Goal: Communication & Community: Ask a question

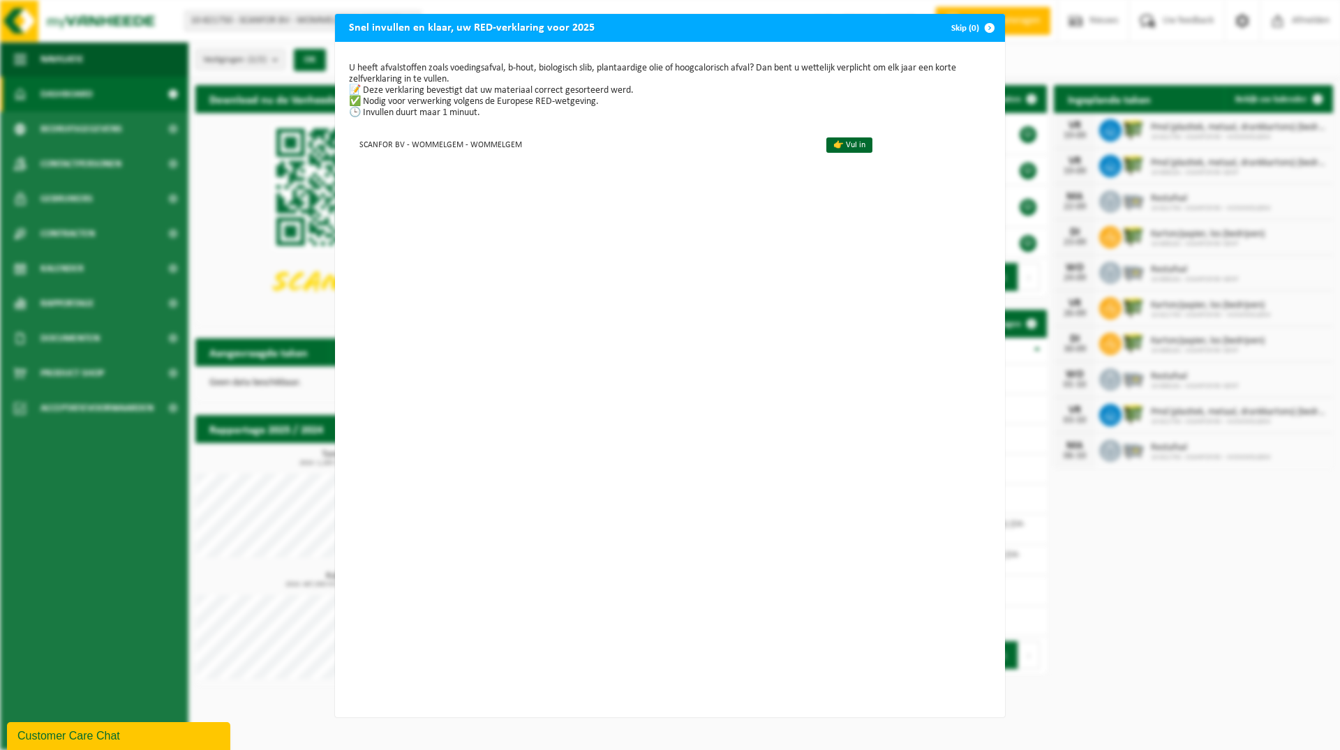
click at [984, 29] on span "button" at bounding box center [990, 28] width 28 height 28
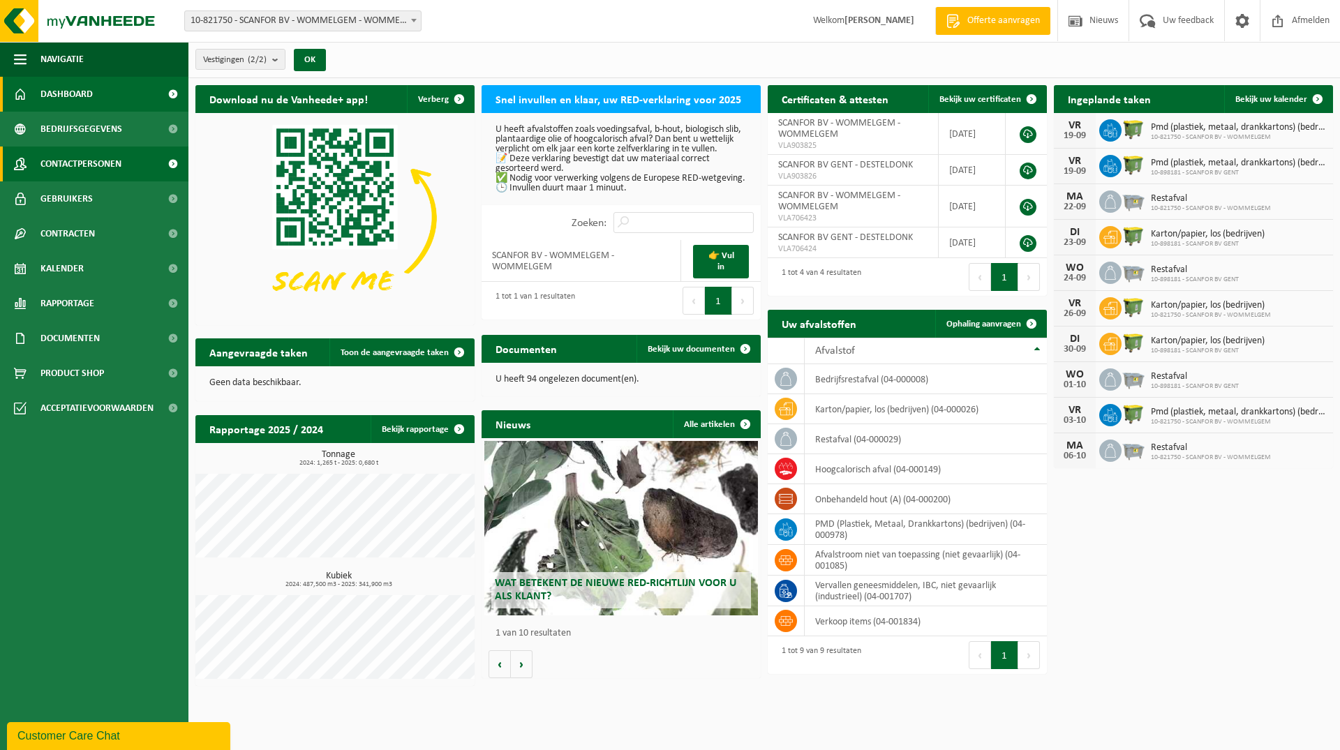
click at [110, 162] on span "Contactpersonen" at bounding box center [80, 164] width 81 height 35
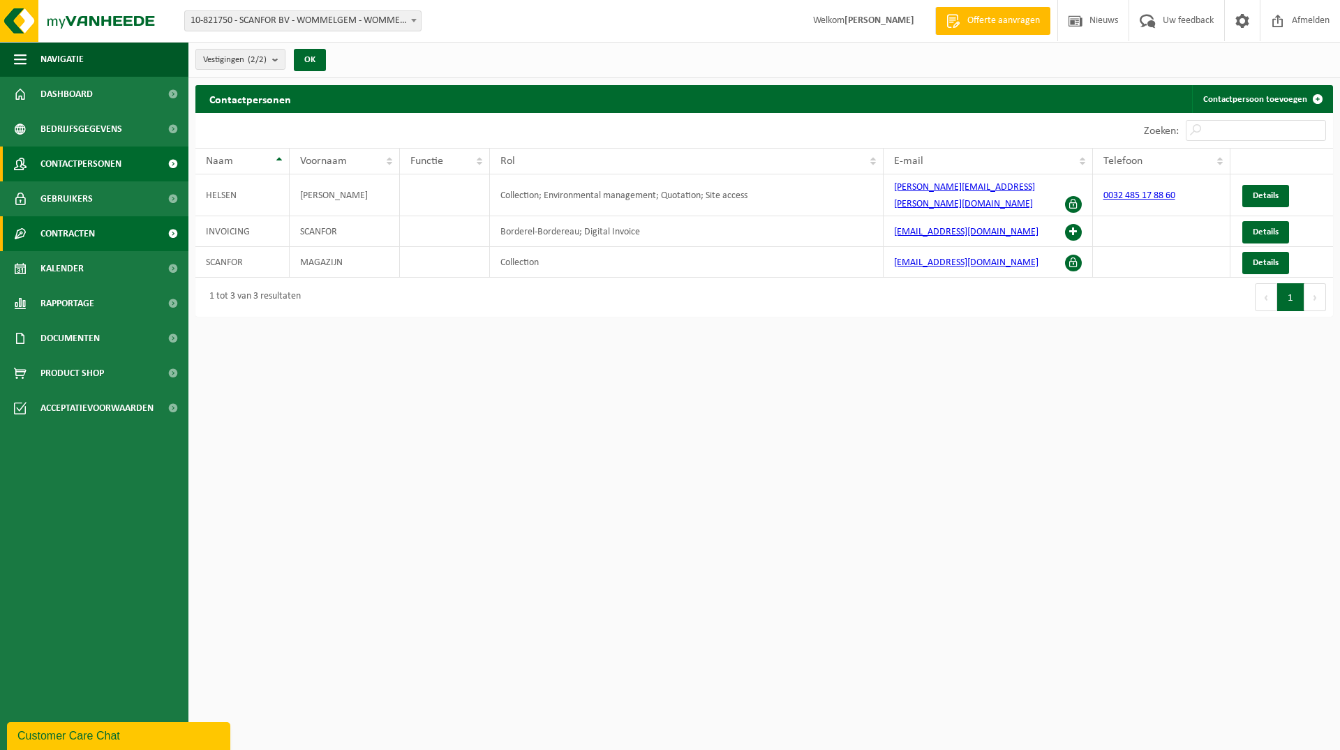
click at [85, 232] on span "Contracten" at bounding box center [67, 233] width 54 height 35
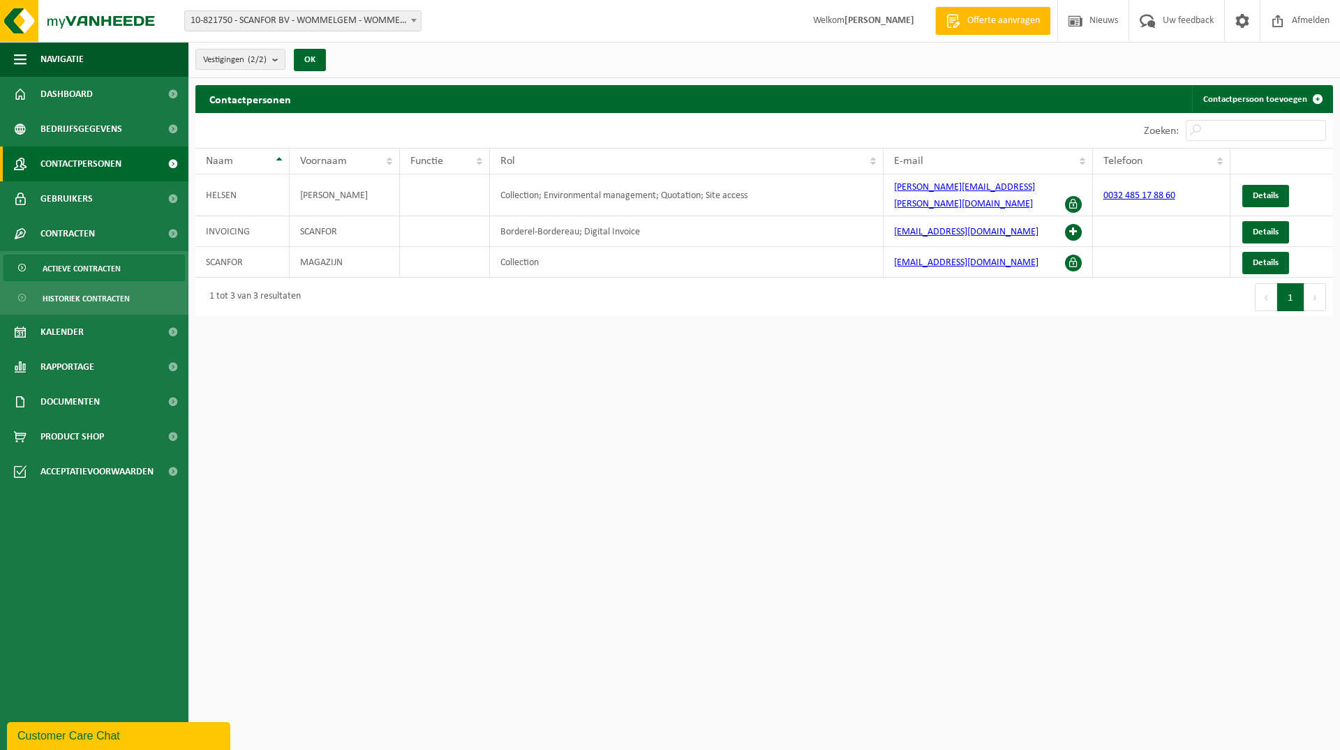
click at [93, 263] on span "Actieve contracten" at bounding box center [82, 269] width 78 height 27
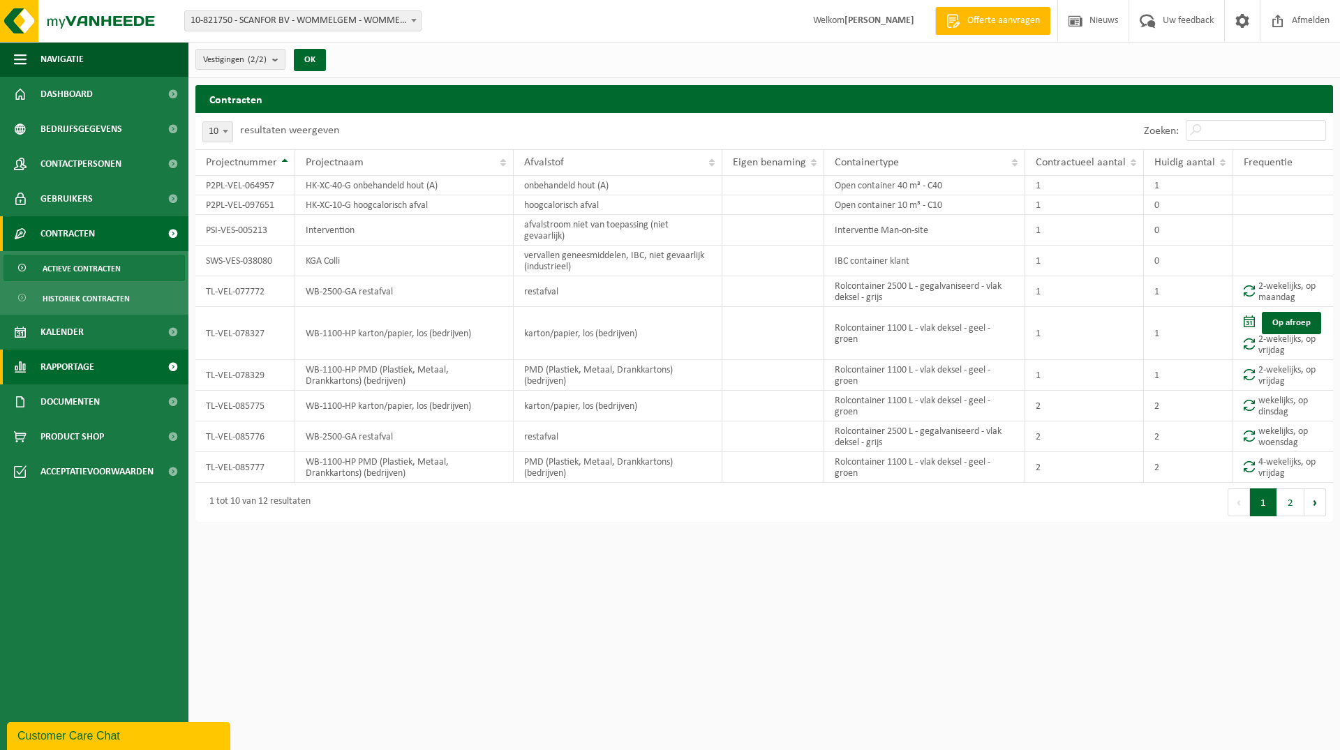
click at [63, 366] on span "Rapportage" at bounding box center [67, 367] width 54 height 35
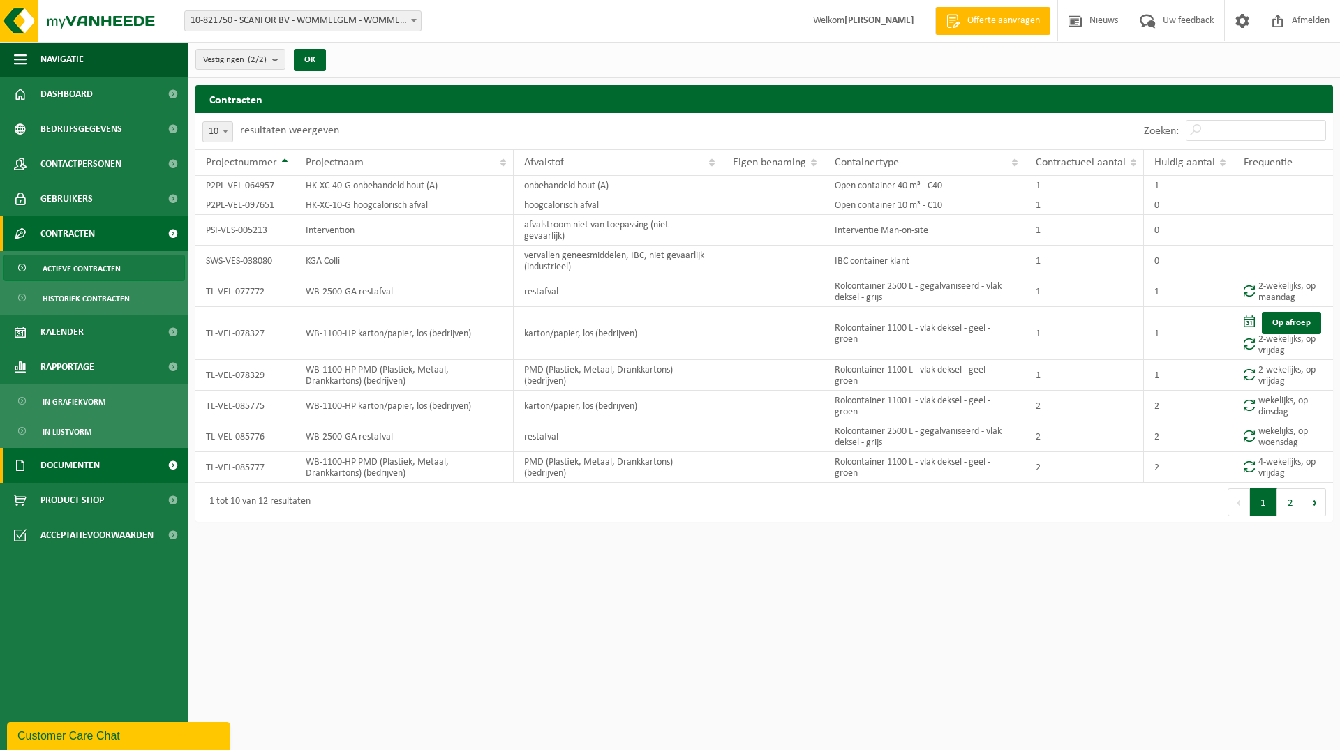
click at [83, 468] on span "Documenten" at bounding box center [69, 465] width 59 height 35
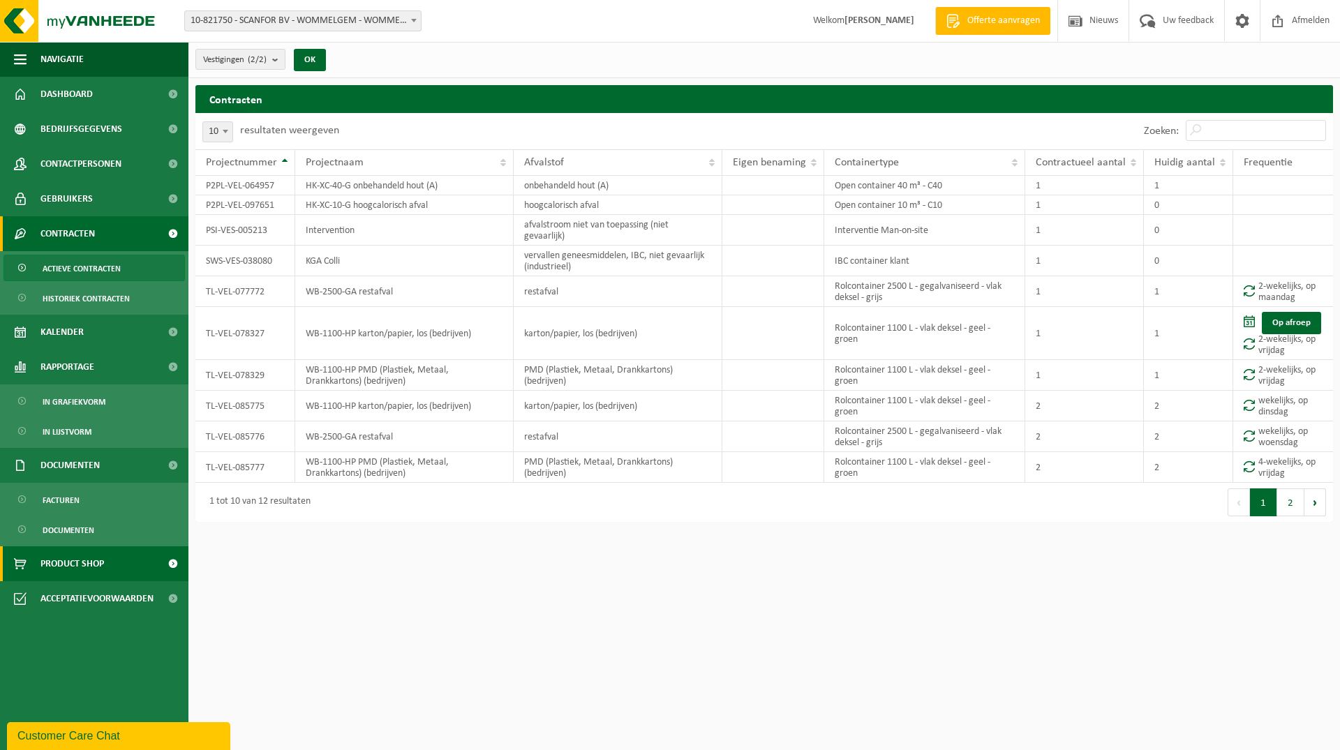
click at [91, 565] on span "Product Shop" at bounding box center [72, 564] width 64 height 35
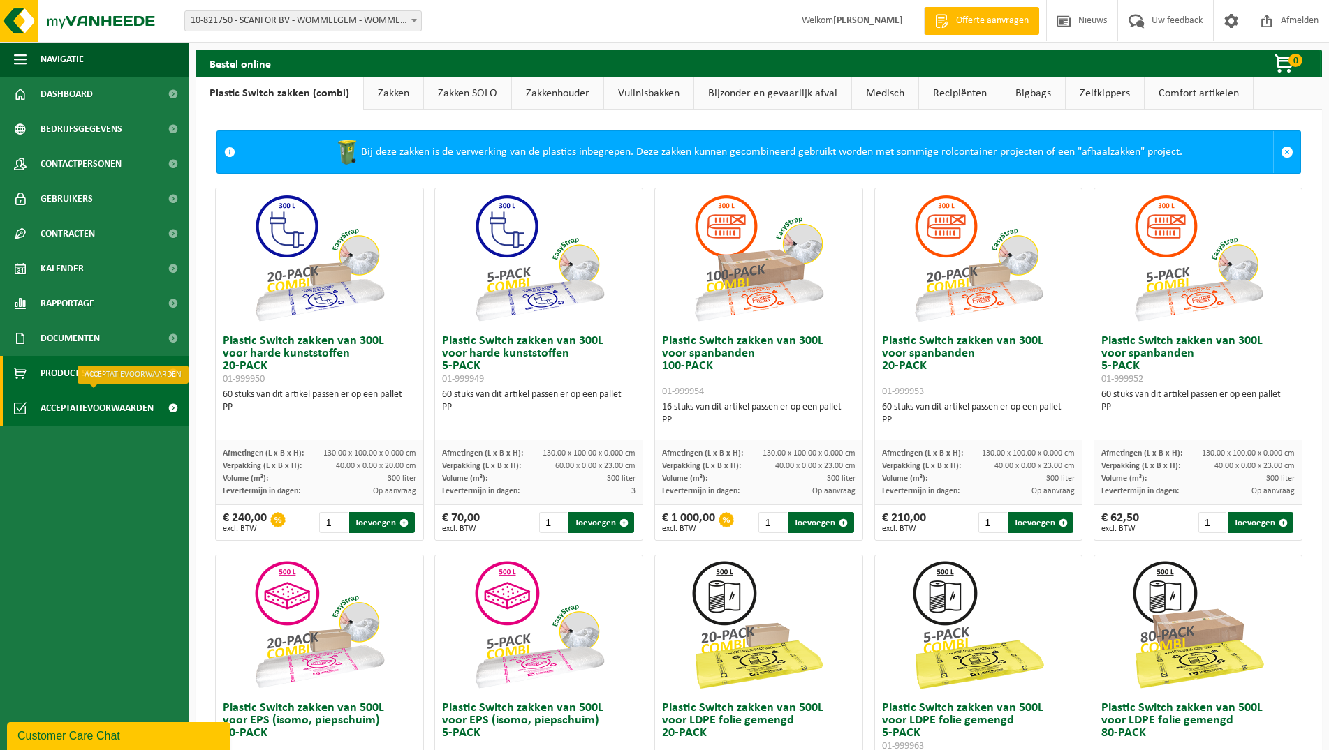
click at [103, 410] on span "Acceptatievoorwaarden" at bounding box center [96, 408] width 113 height 35
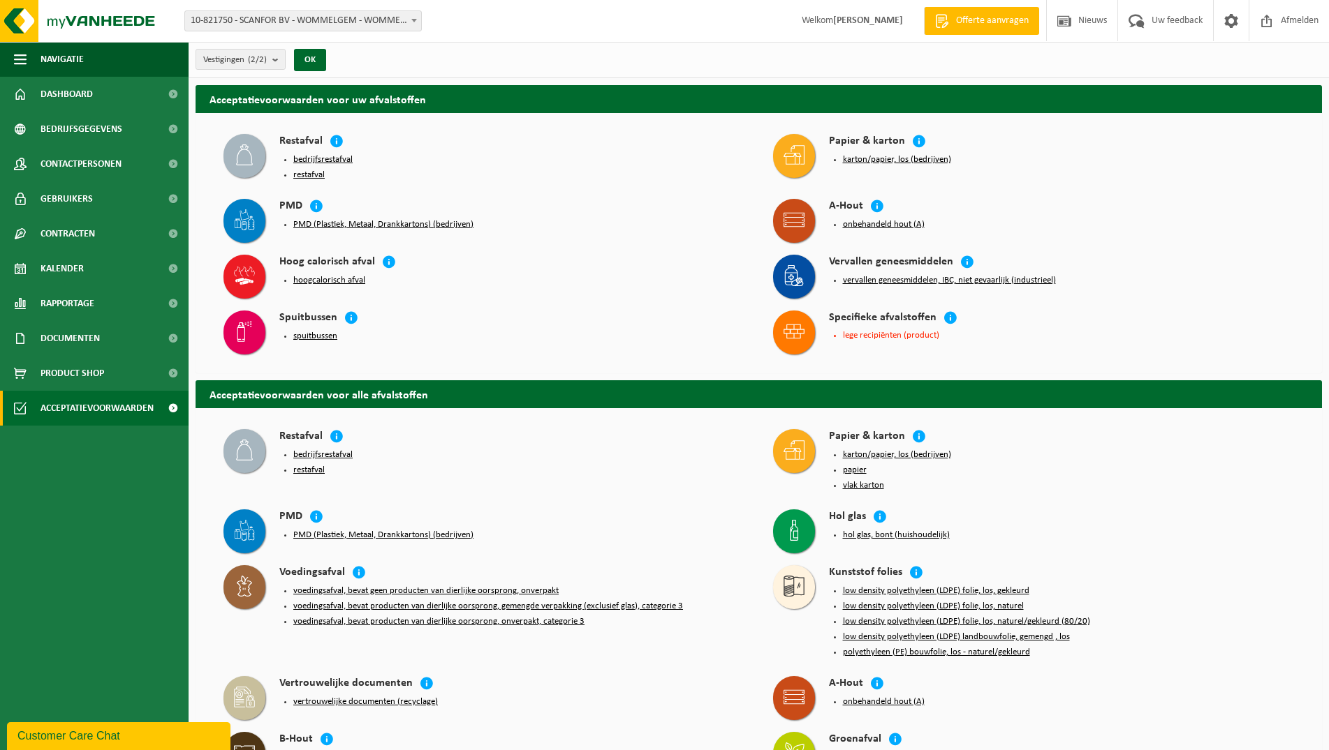
click at [344, 154] on button "bedrijfsrestafval" at bounding box center [322, 159] width 59 height 11
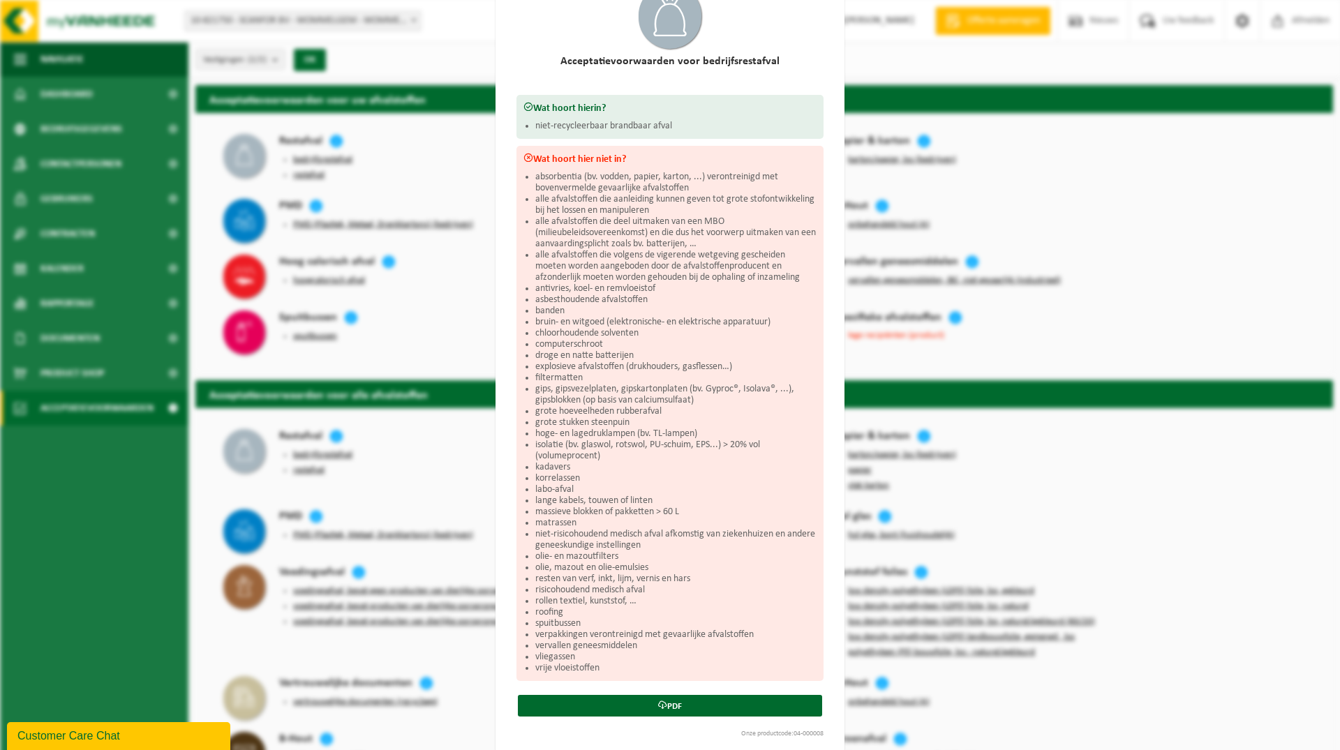
scroll to position [103, 0]
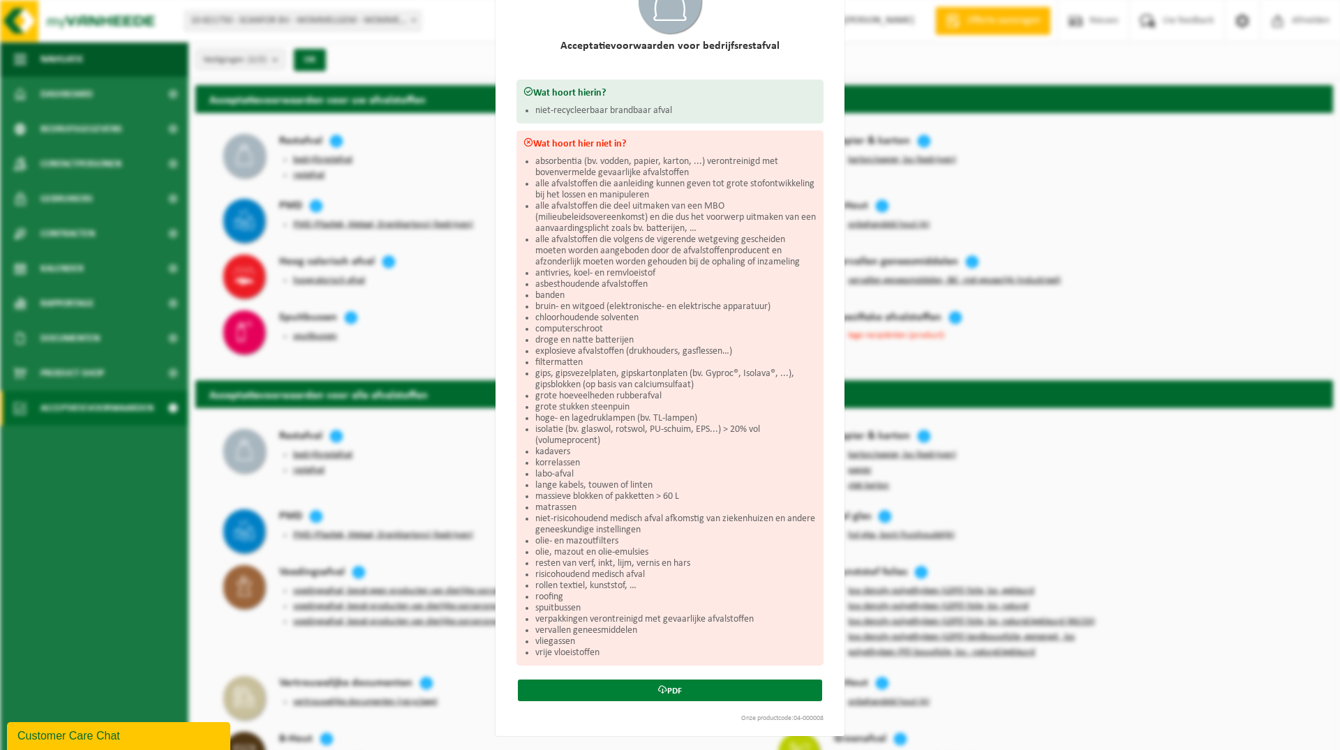
click at [667, 695] on link "PDF" at bounding box center [670, 691] width 304 height 22
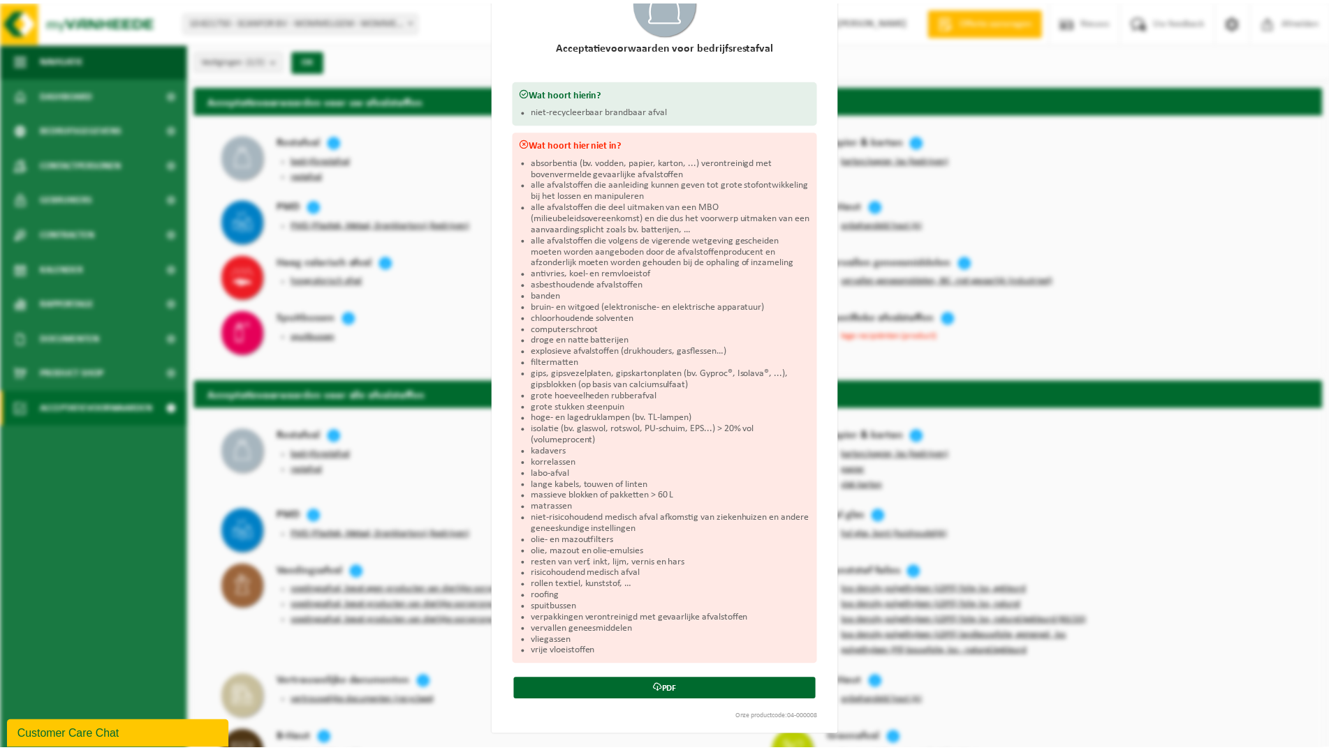
scroll to position [0, 0]
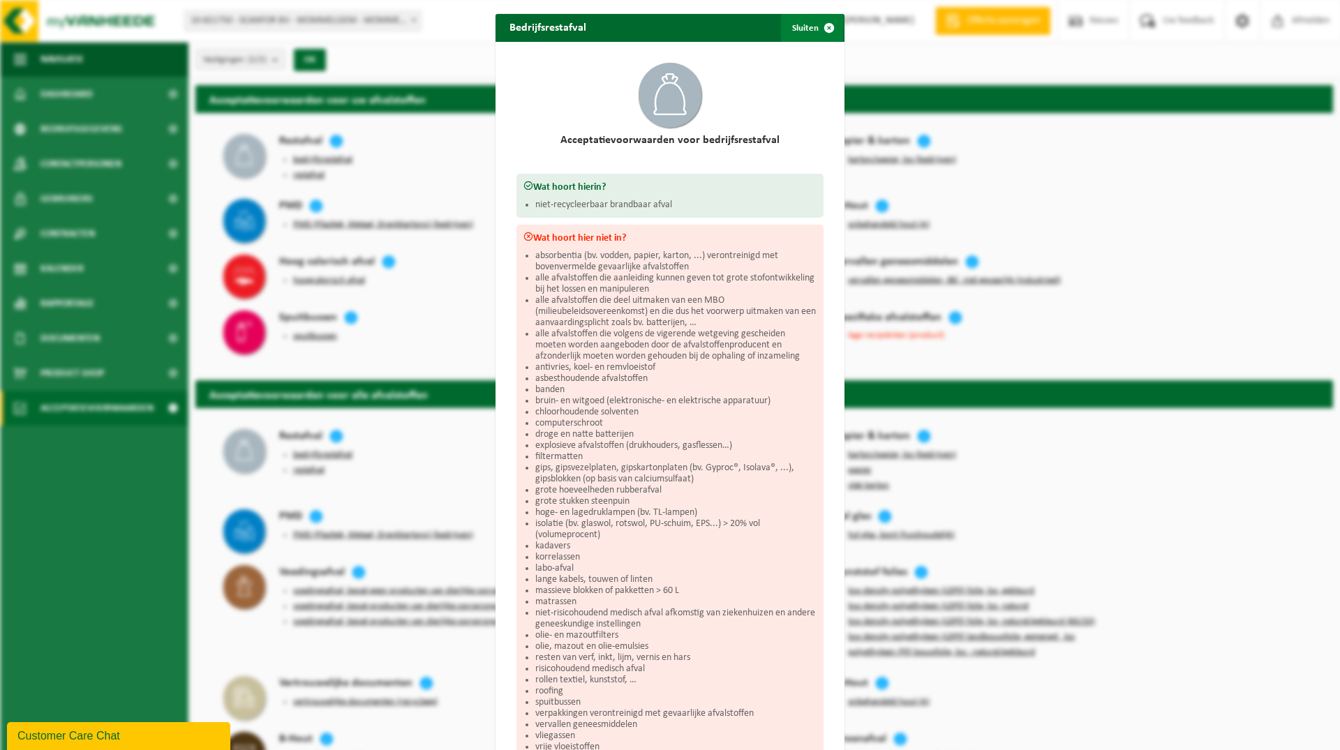
click at [805, 31] on button "Sluiten" at bounding box center [812, 28] width 62 height 28
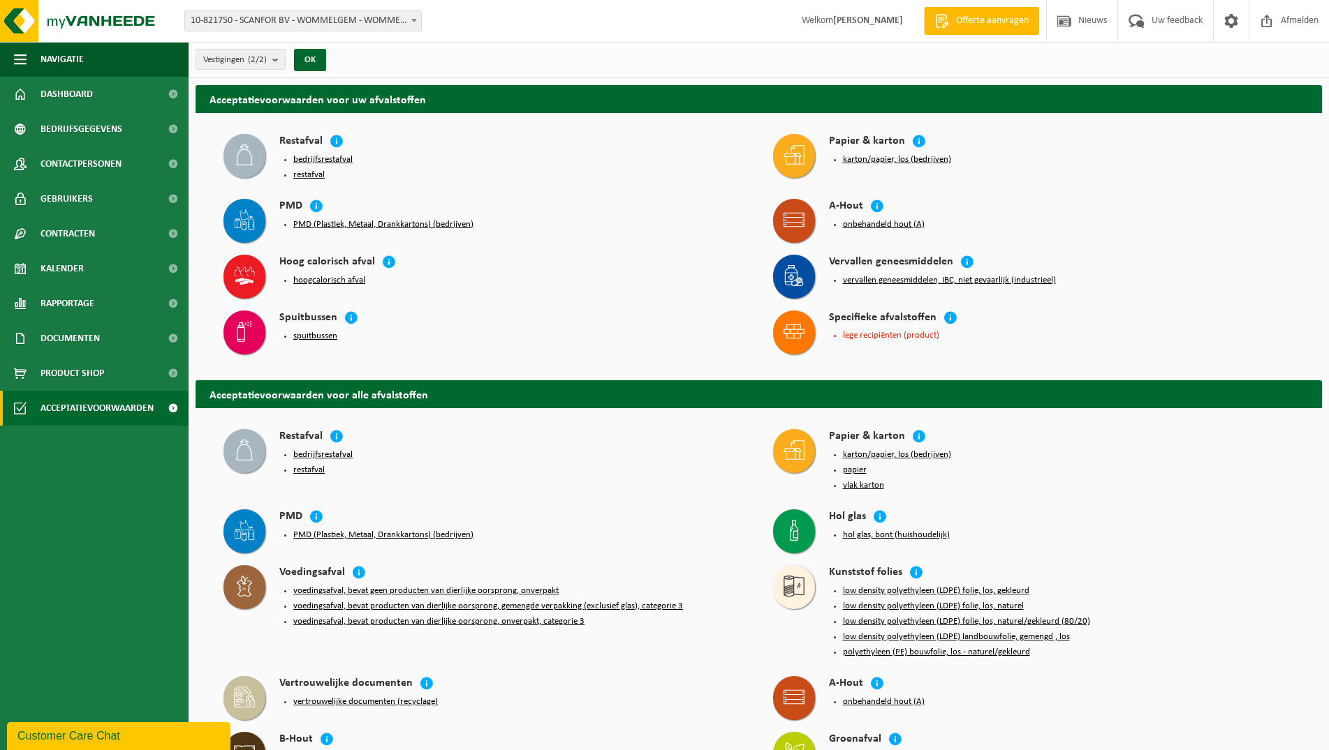
click at [81, 732] on div "Customer Care Chat" at bounding box center [118, 736] width 202 height 17
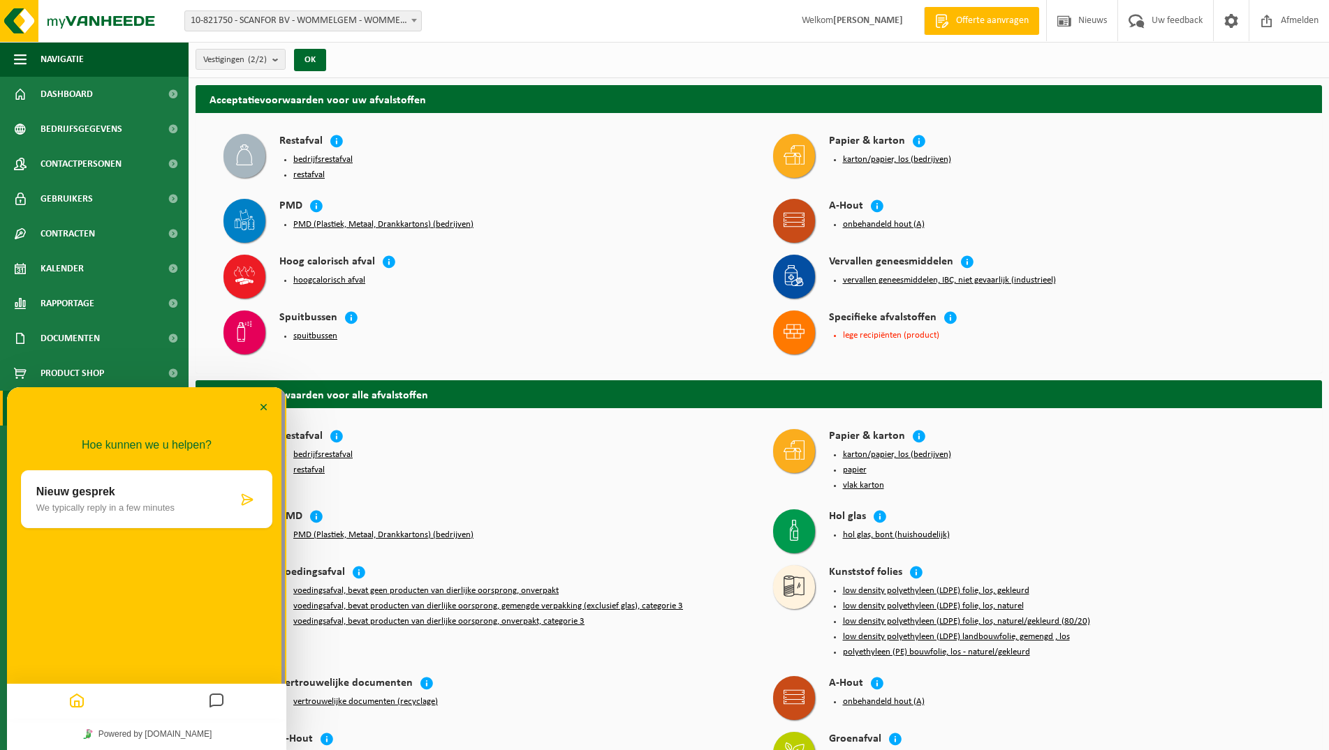
click at [75, 489] on p "Nieuw gesprek" at bounding box center [136, 492] width 201 height 13
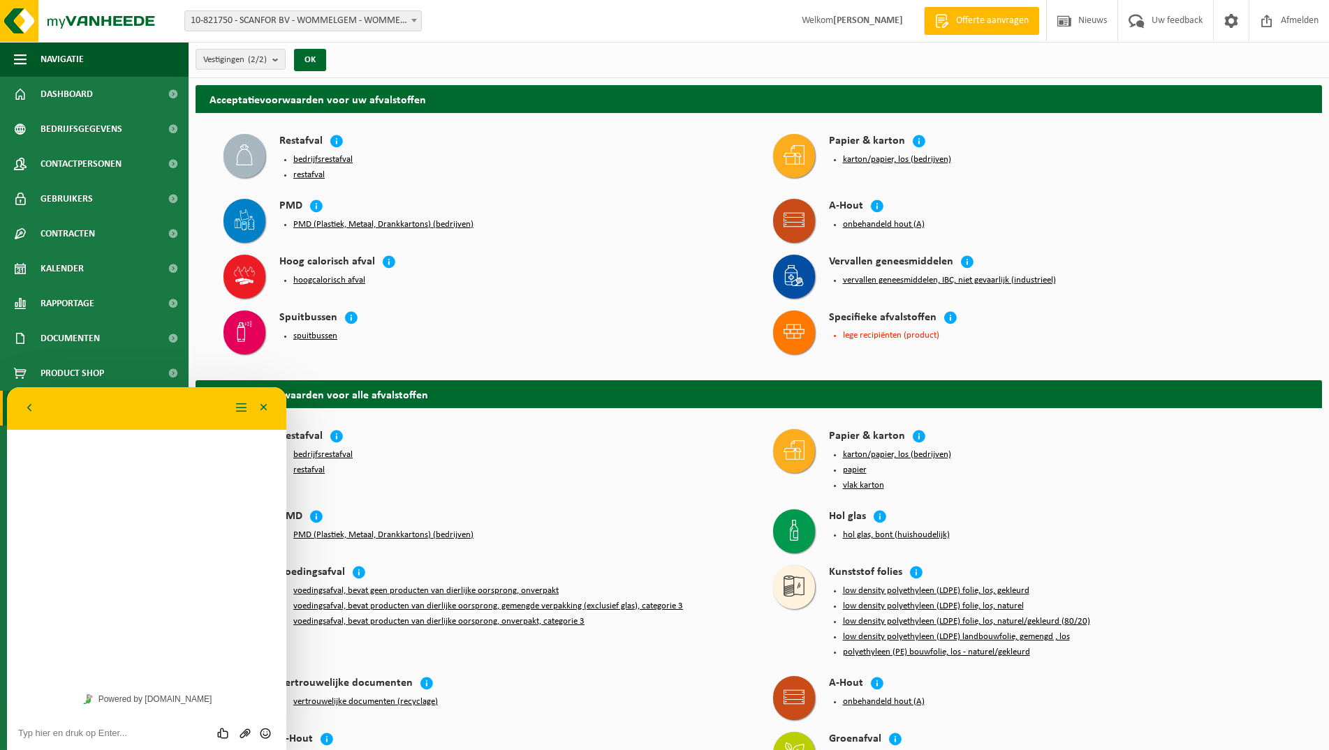
click at [50, 464] on div "Hoe kunnen we u helpen? Nieuw gesprek We typically reply in a few minutes" at bounding box center [146, 535] width 279 height 296
click at [51, 731] on textarea at bounding box center [146, 733] width 257 height 11
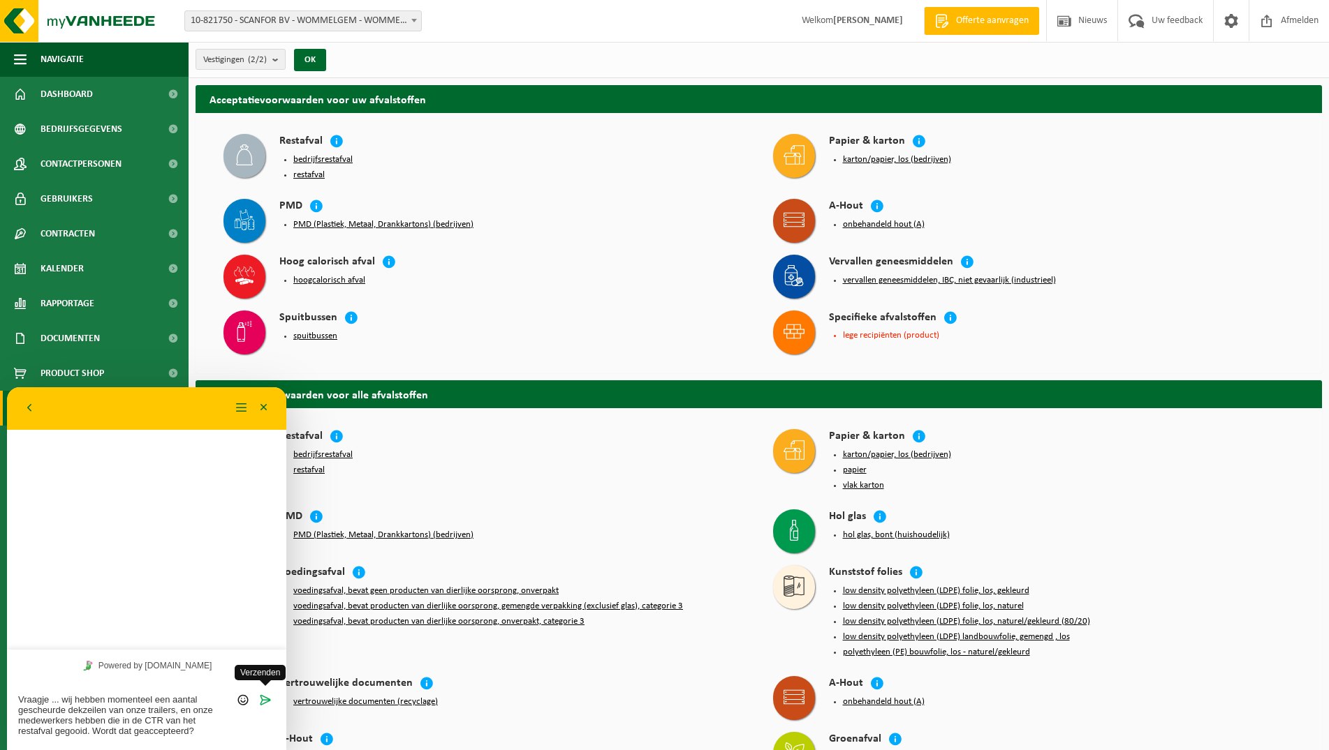
type textarea "Vraagje ... wij hebben momenteel een aantal gescheurde dekzeilen van onze trail…"
click at [266, 702] on icon "Verzenden" at bounding box center [265, 700] width 13 height 13
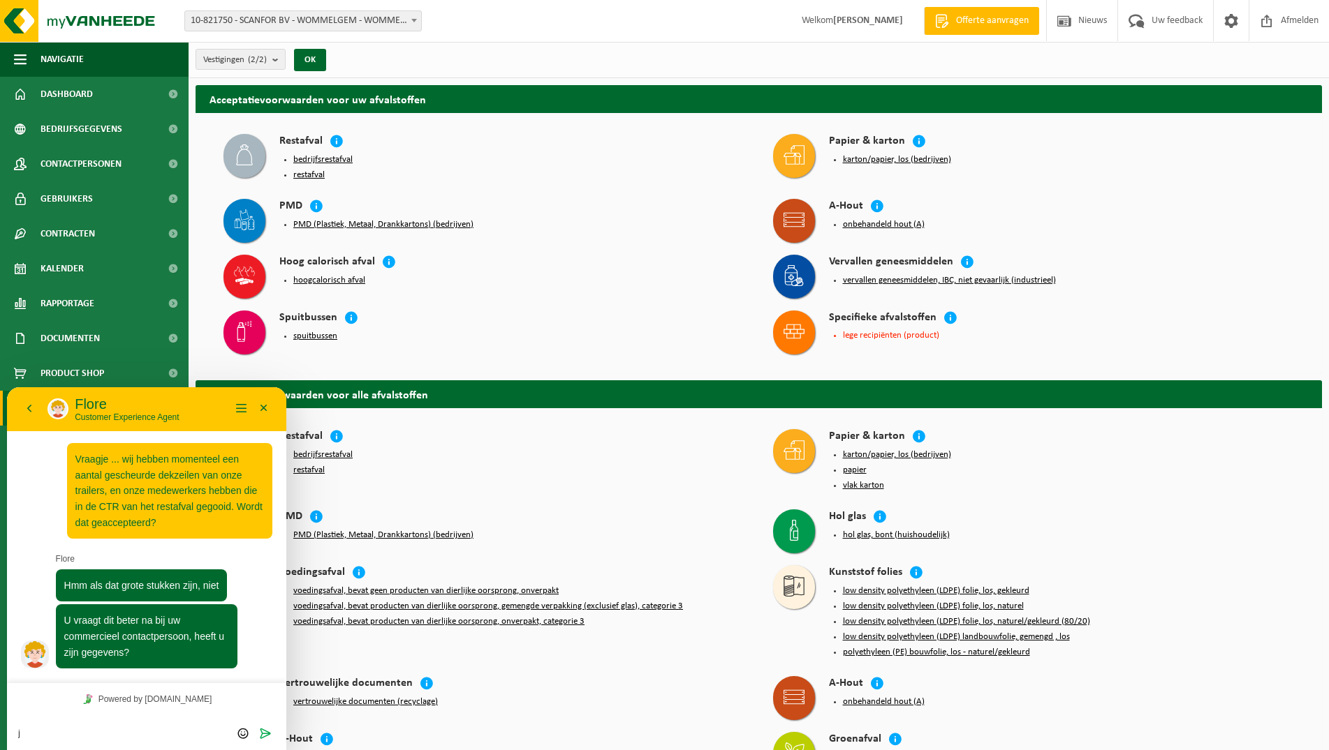
type textarea "ja"
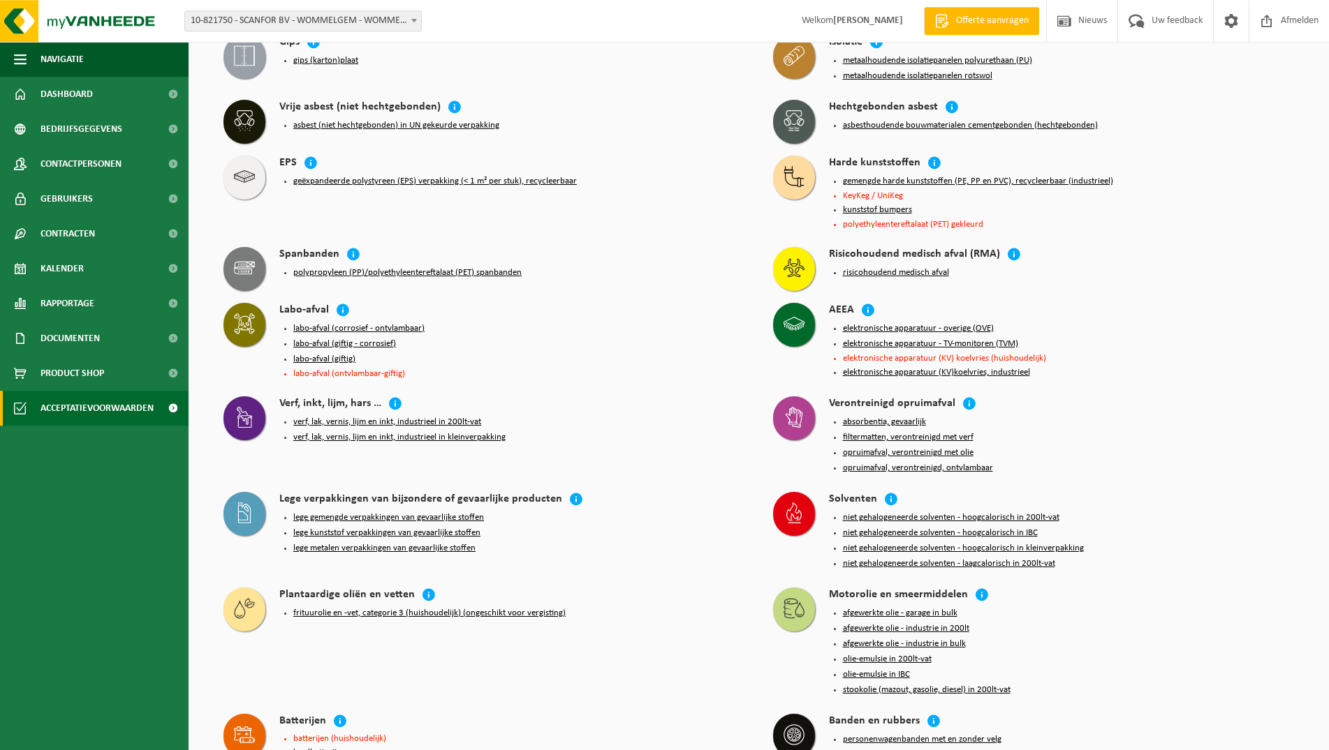
scroll to position [1068, 0]
